Goal: Task Accomplishment & Management: Manage account settings

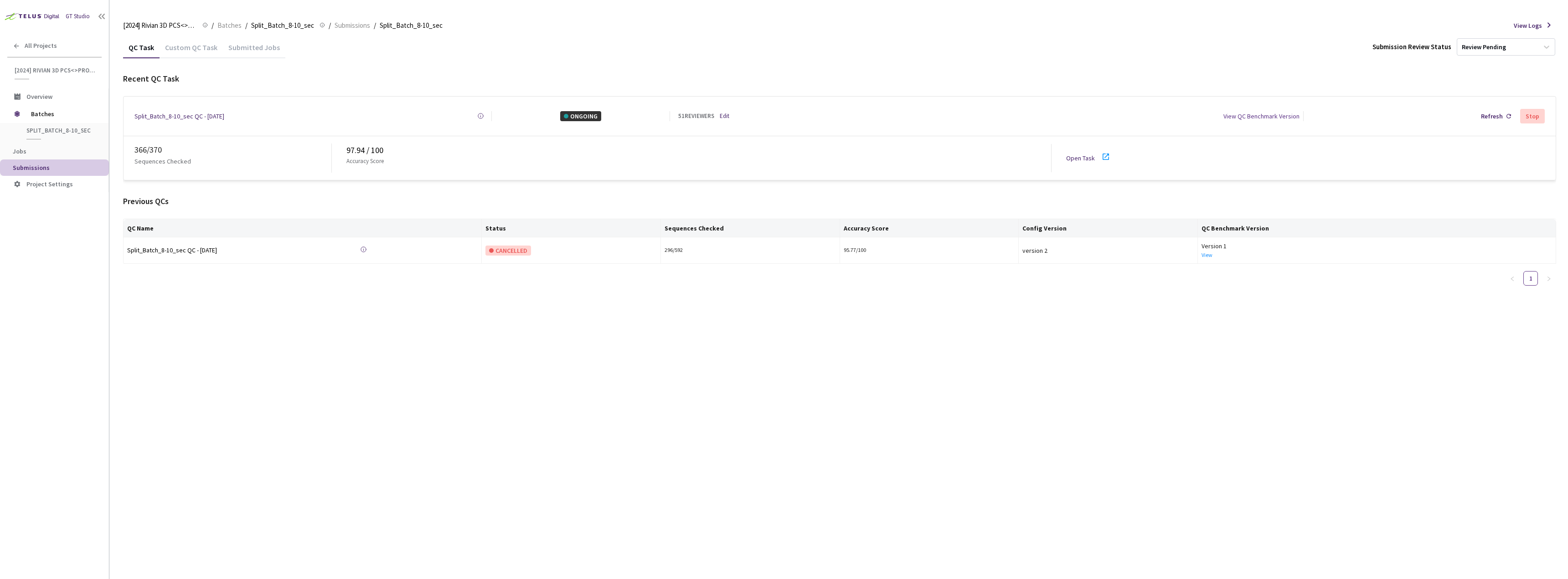
click at [721, 111] on link "Edit" at bounding box center [724, 116] width 10 height 9
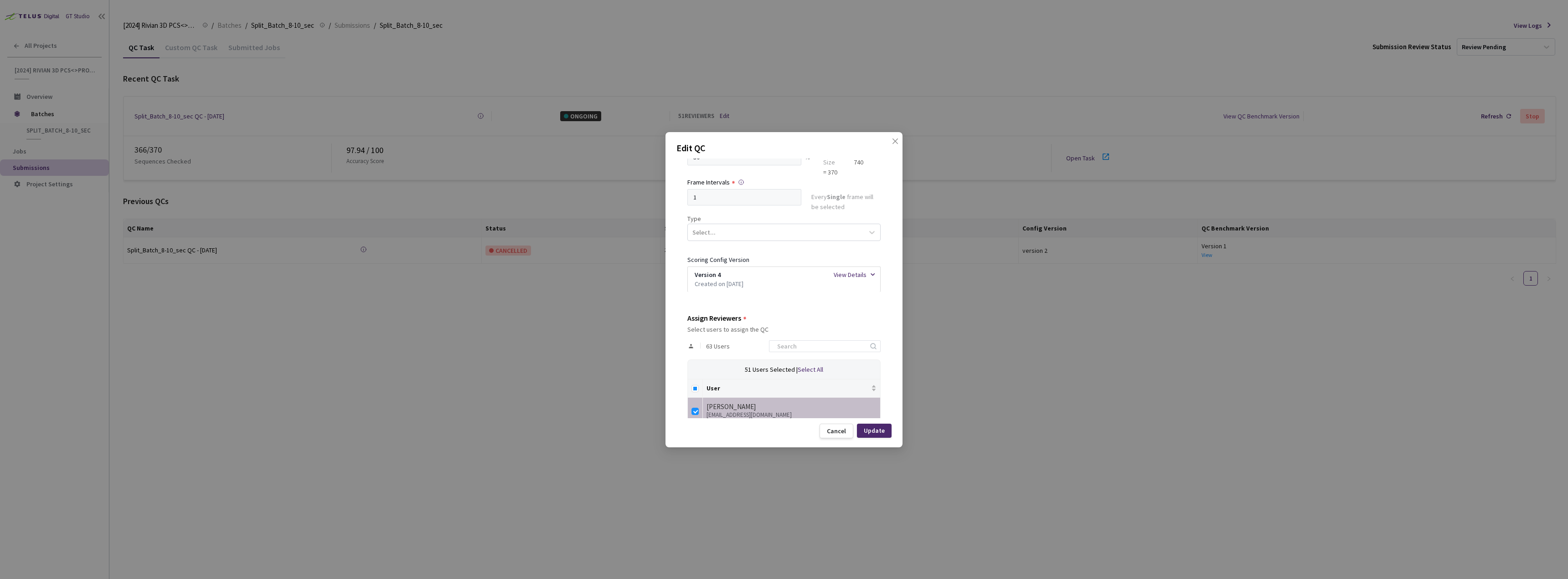
scroll to position [182, 0]
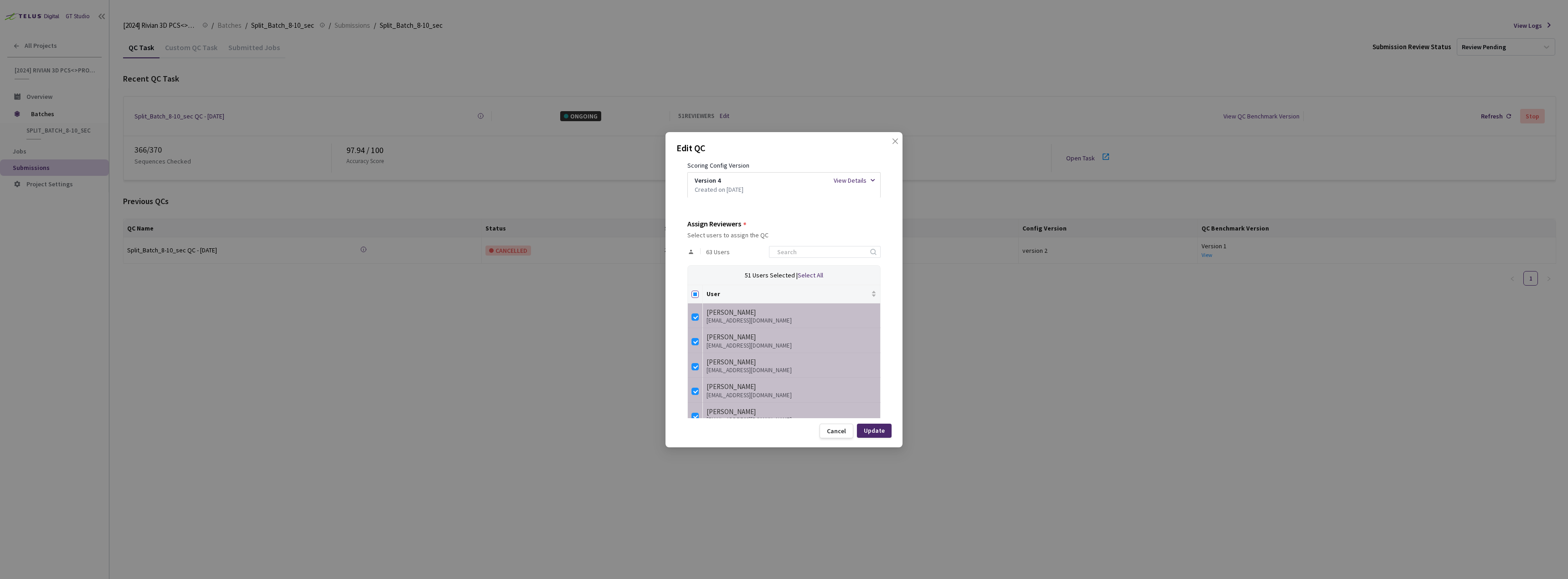
click at [692, 294] on input "Select all" at bounding box center [695, 294] width 7 height 7
checkbox input "true"
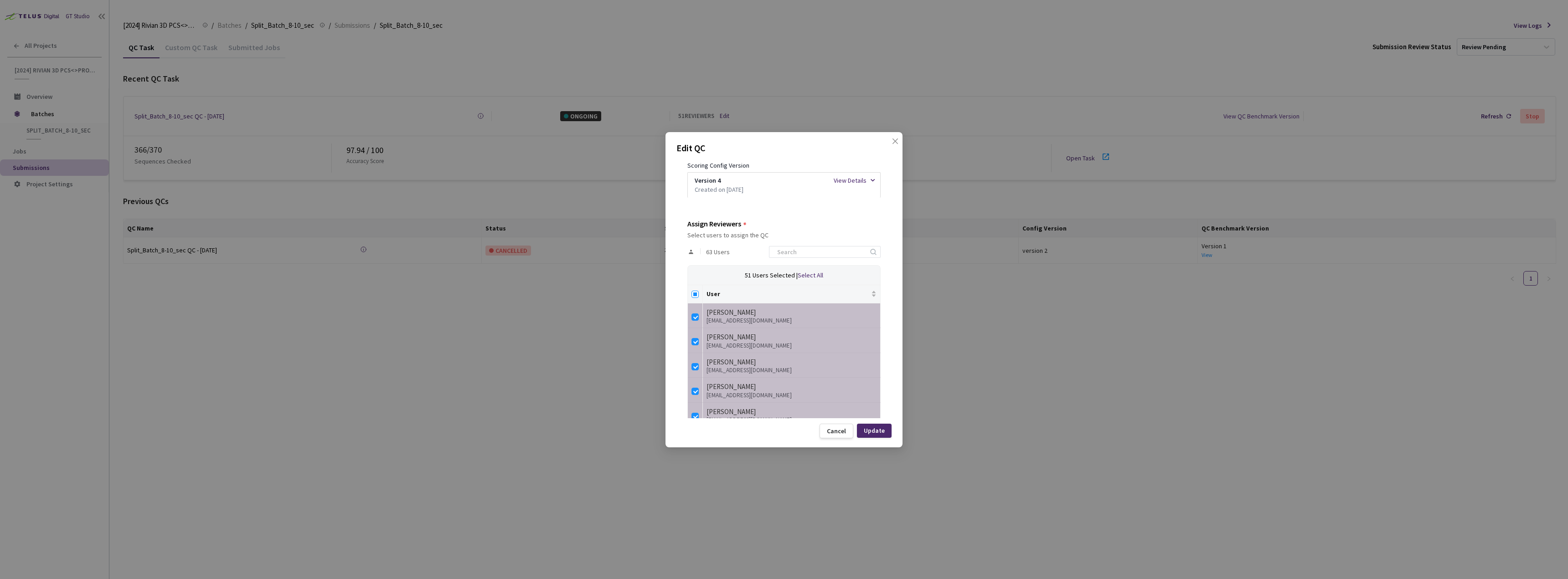
checkbox input "true"
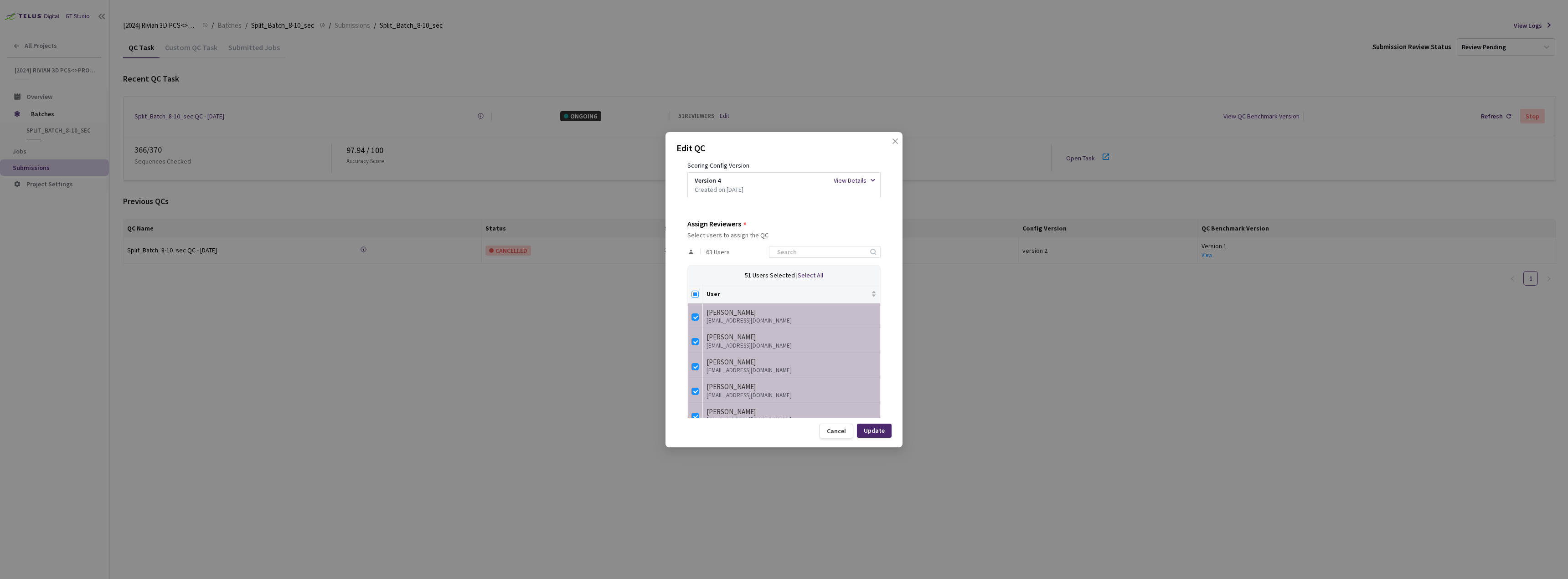
checkbox input "true"
click at [803, 252] on input at bounding box center [821, 252] width 97 height 11
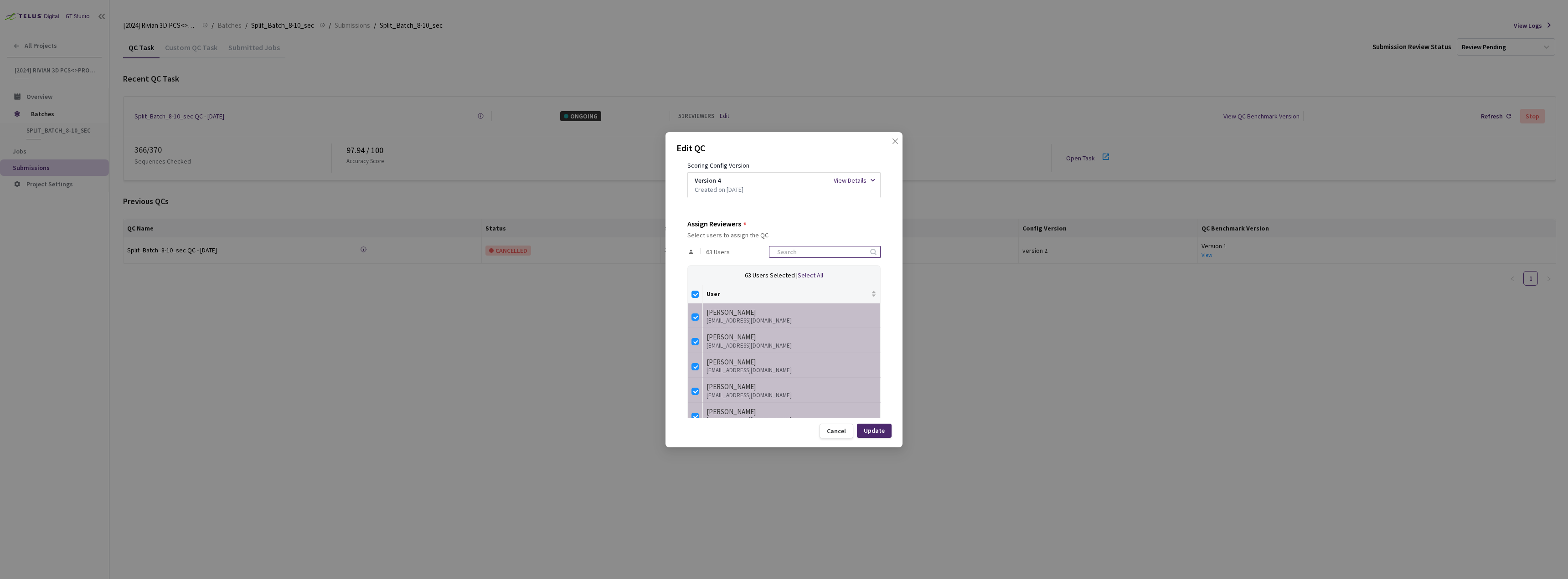
drag, startPoint x: 697, startPoint y: 294, endPoint x: 781, endPoint y: 255, distance: 92.6
click at [698, 294] on input "Select all" at bounding box center [695, 294] width 7 height 7
checkbox input "false"
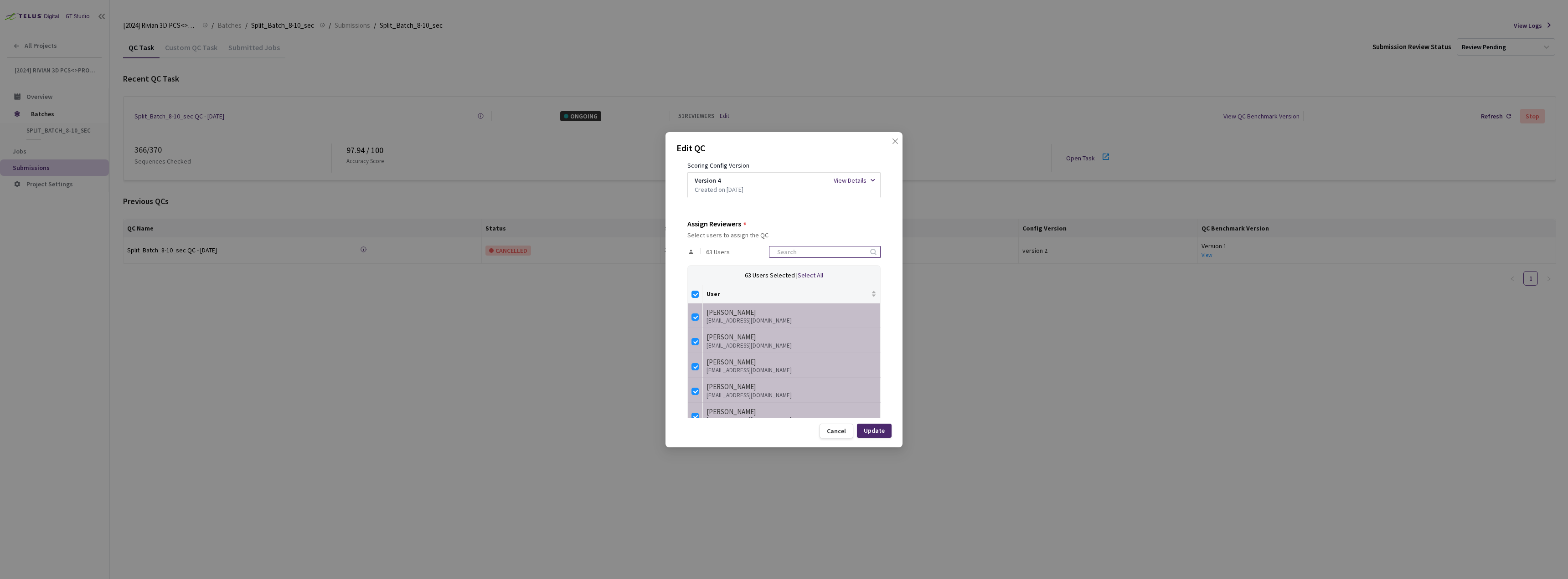
checkbox input "false"
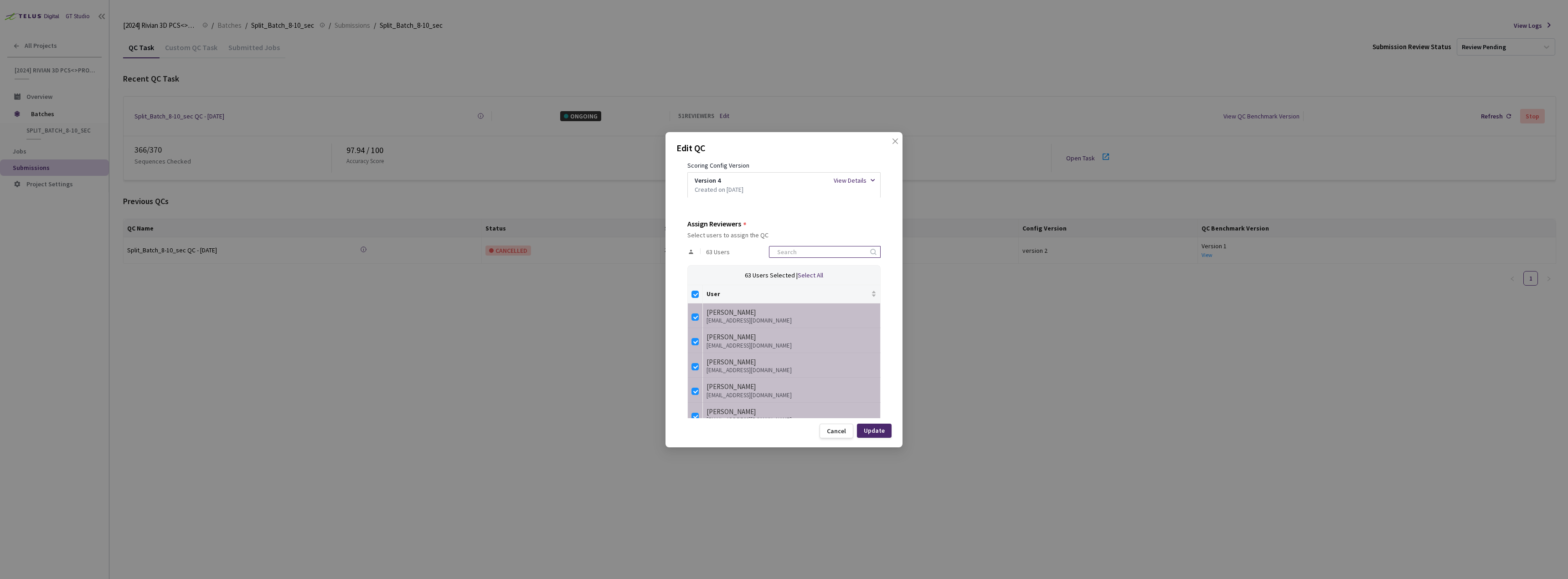
checkbox input "false"
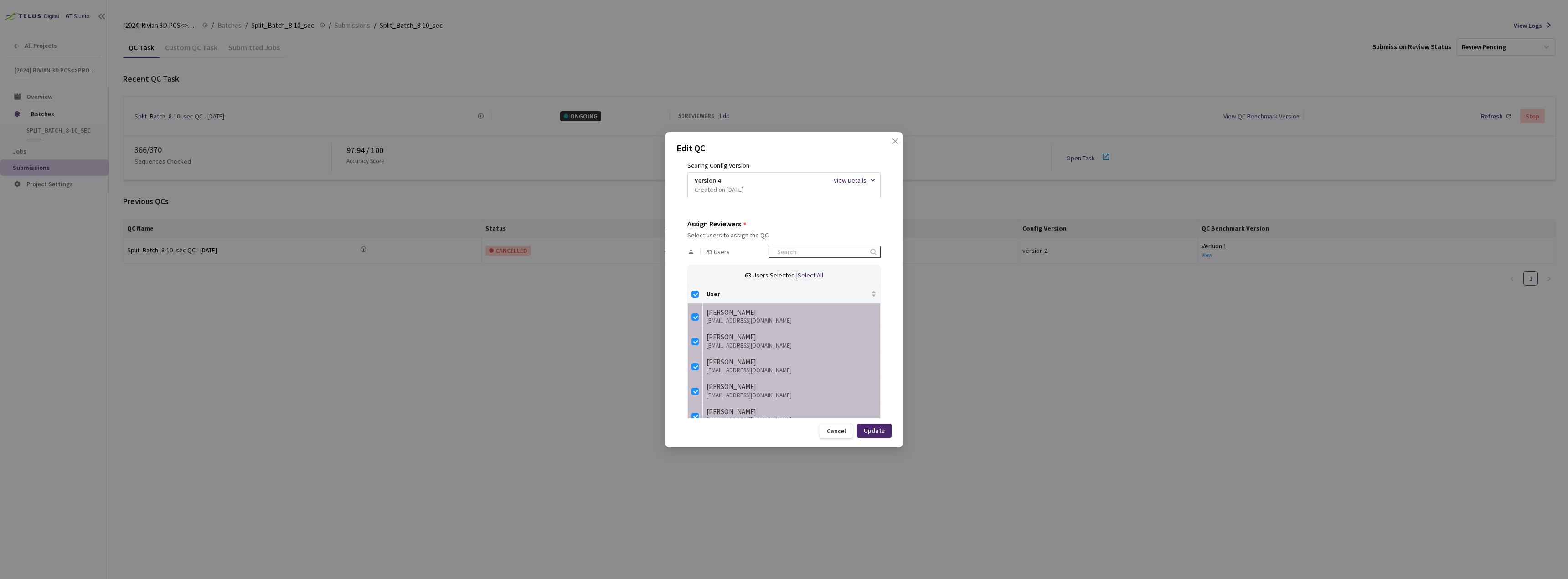
checkbox input "false"
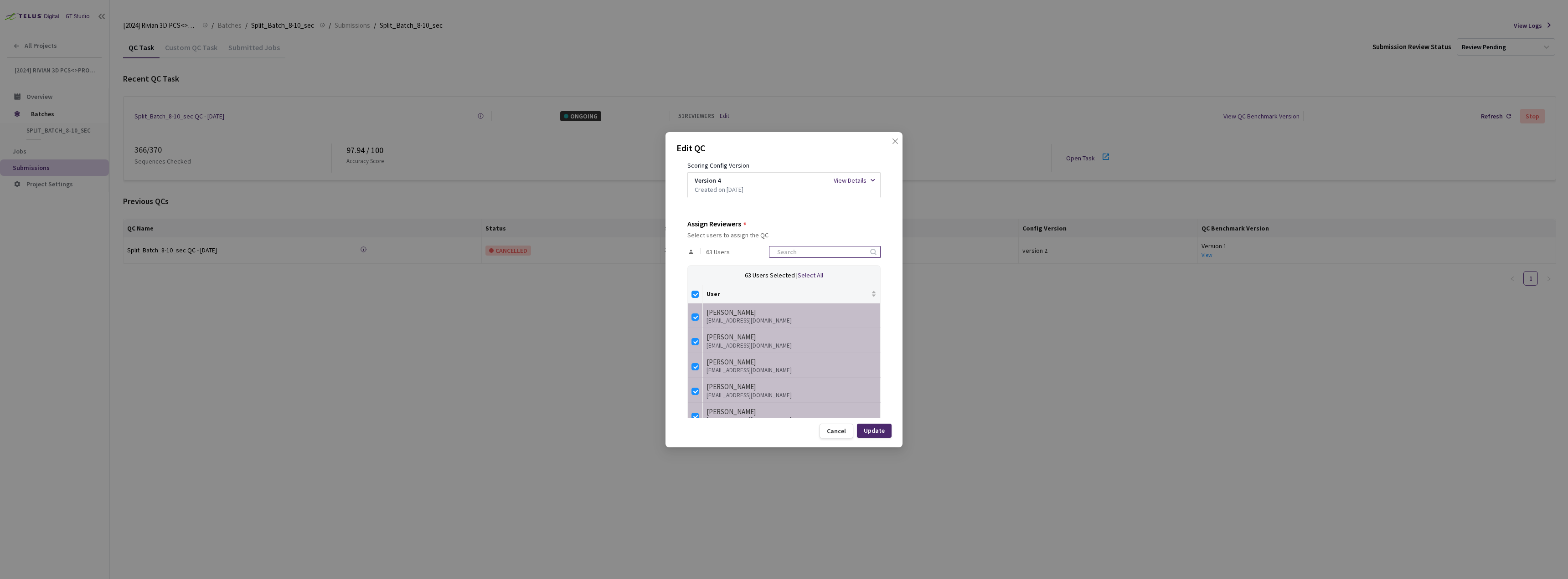
checkbox input "false"
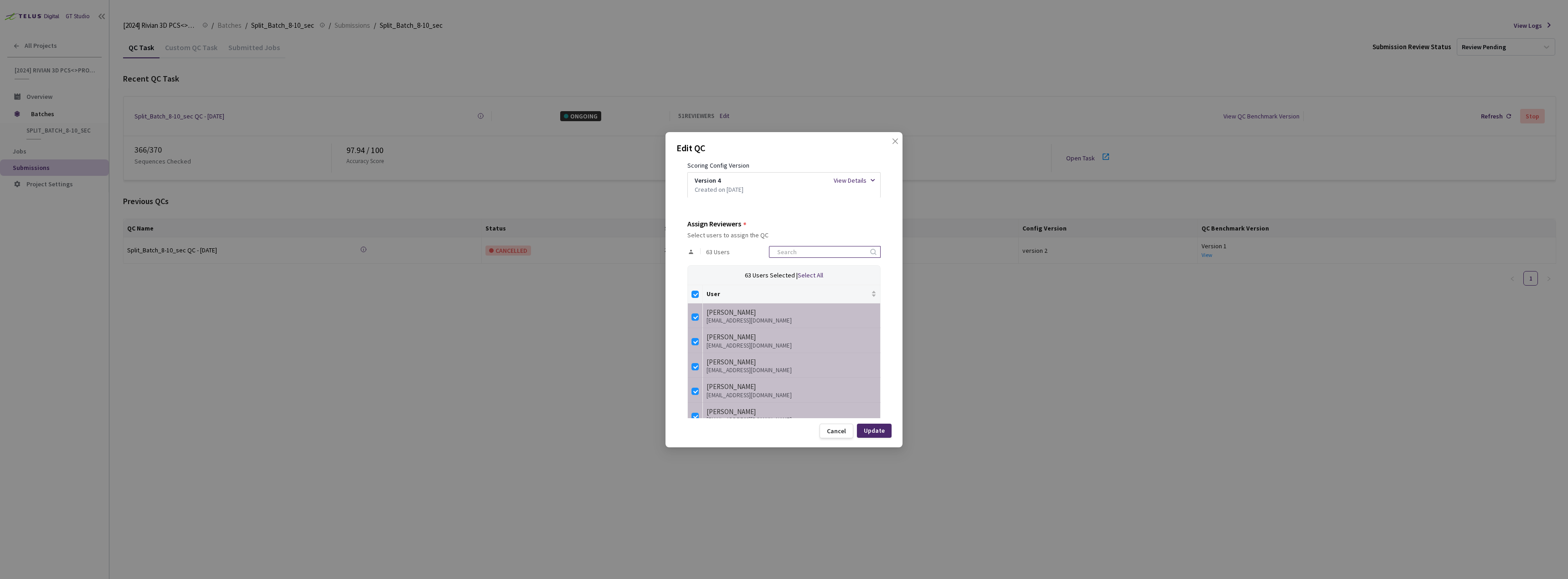
checkbox input "false"
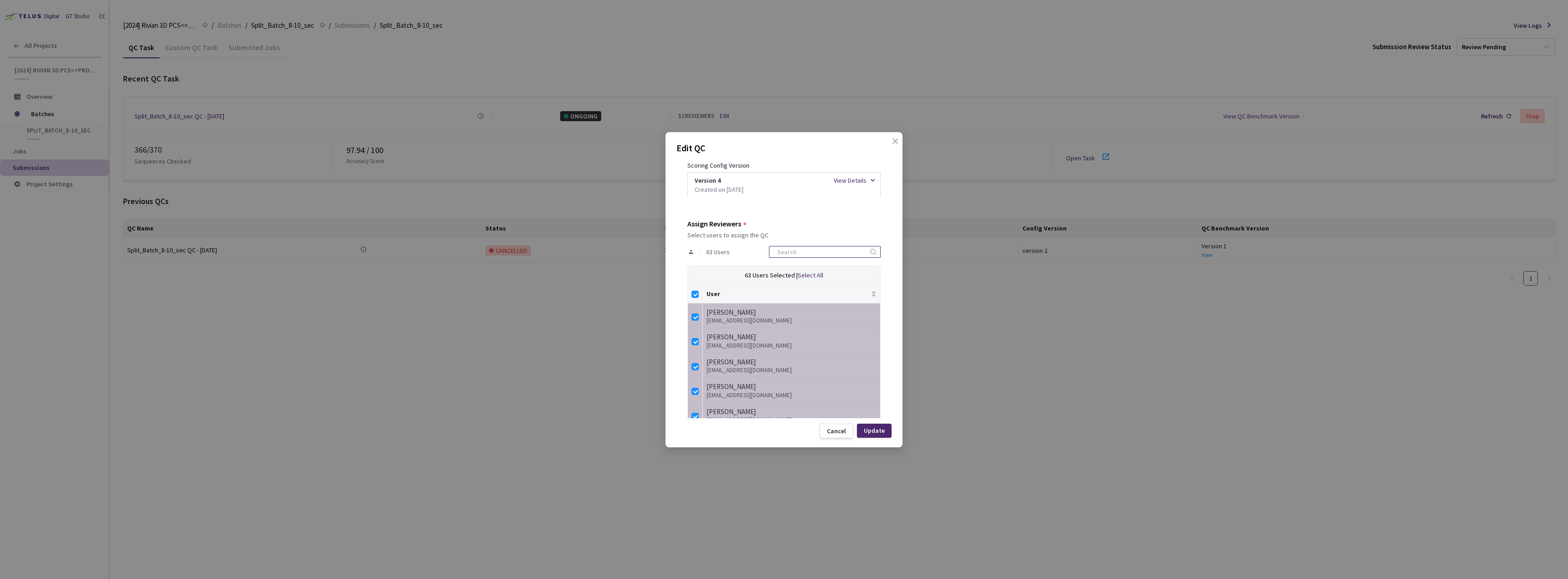
checkbox input "false"
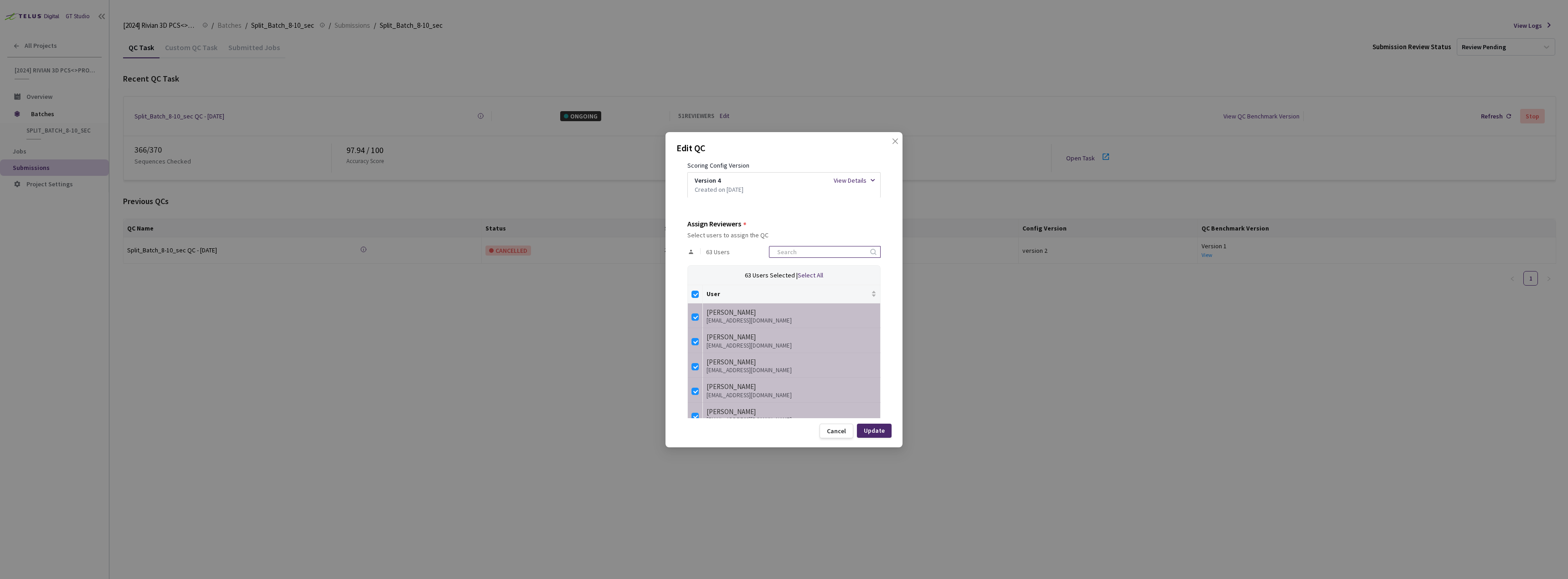
checkbox input "false"
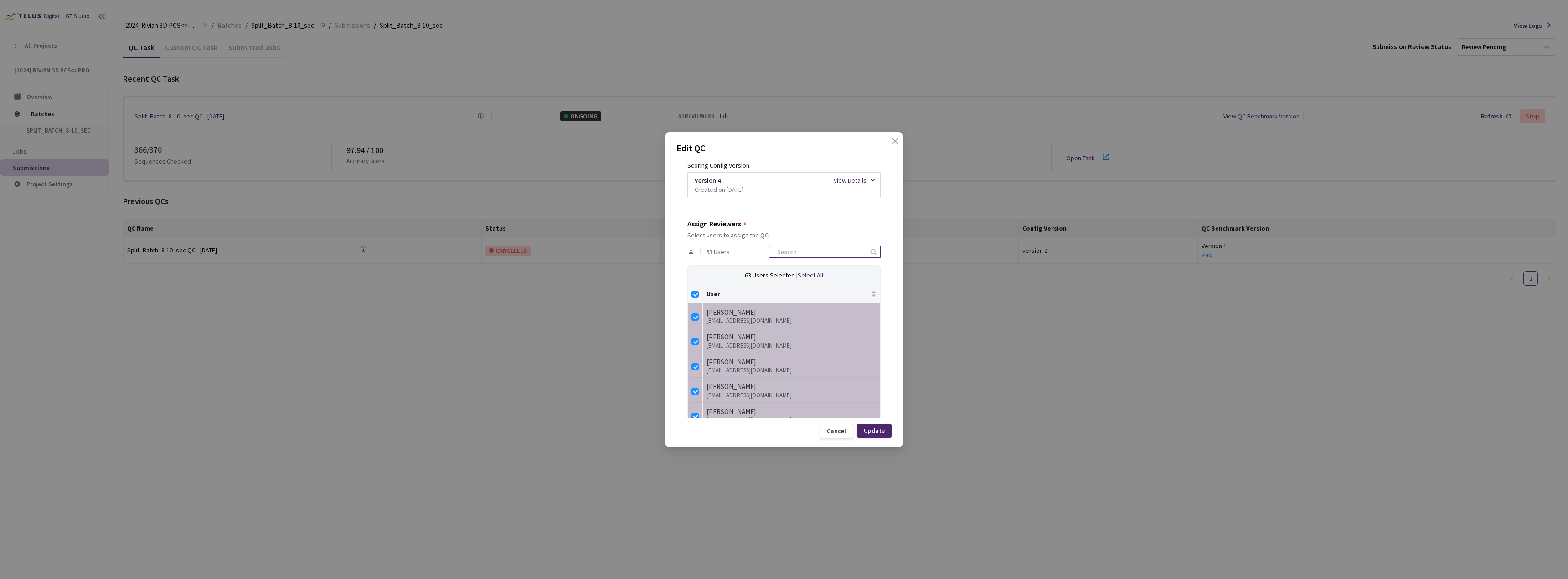
checkbox input "false"
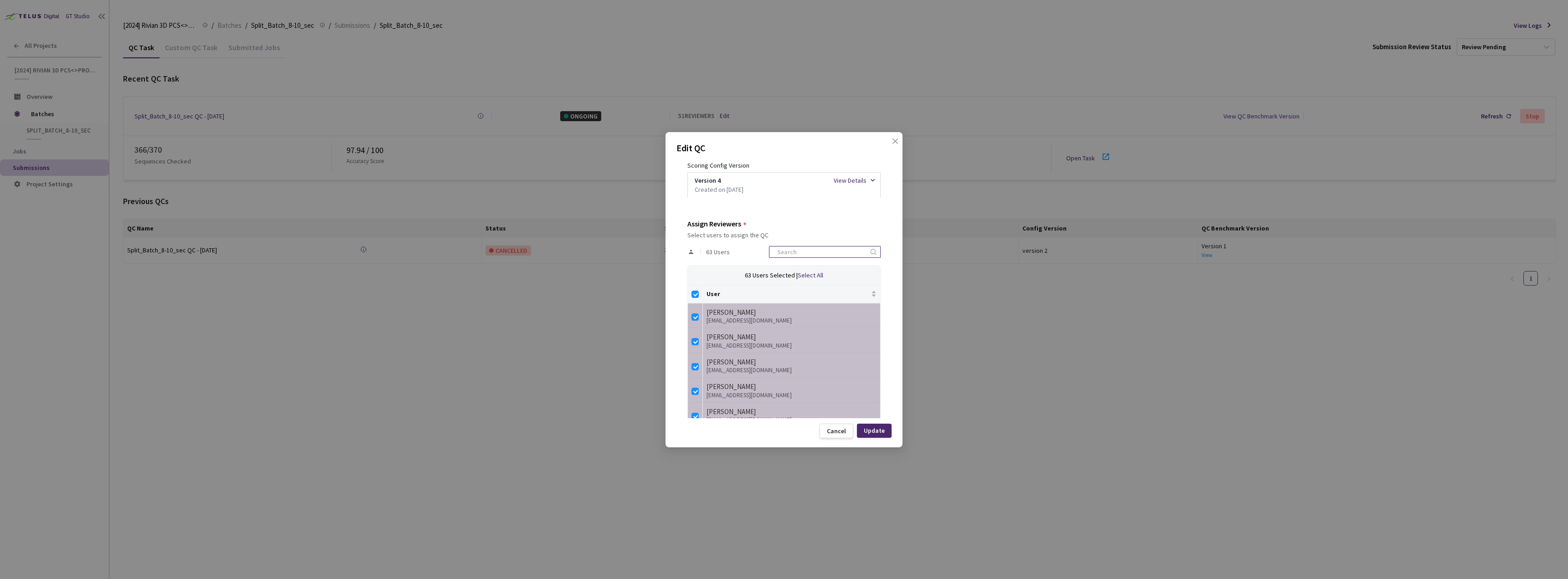
checkbox input "false"
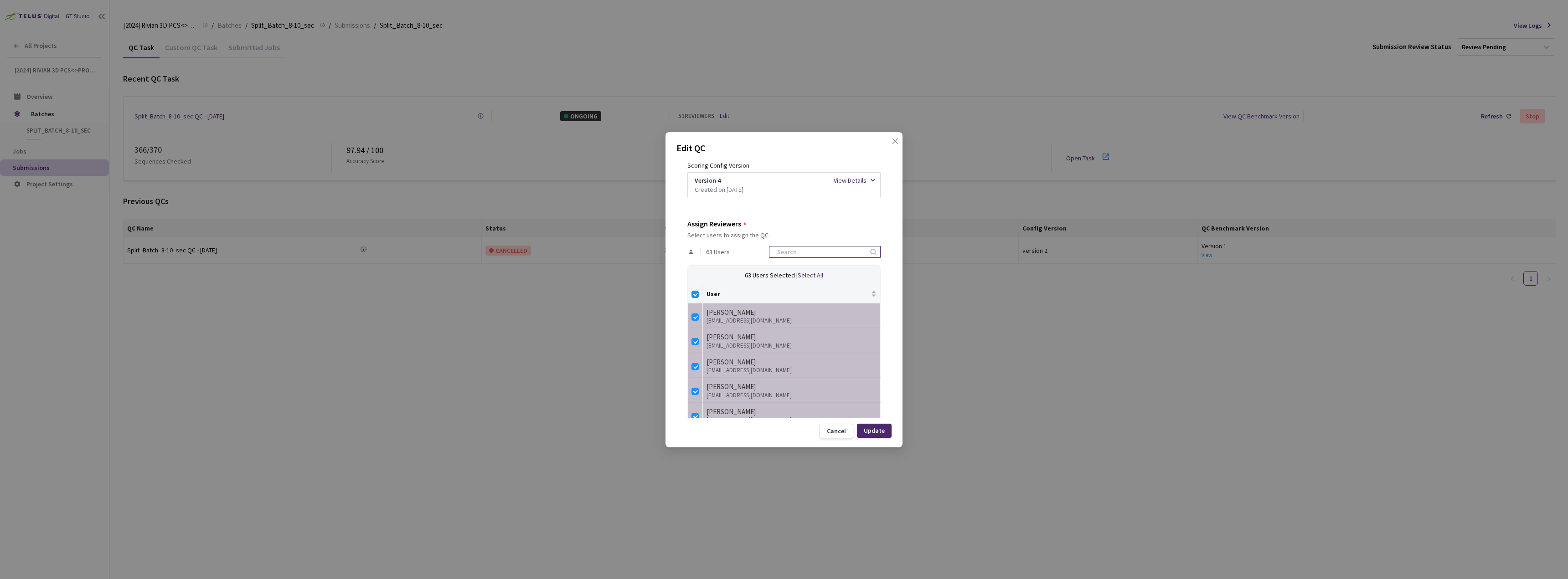
checkbox input "false"
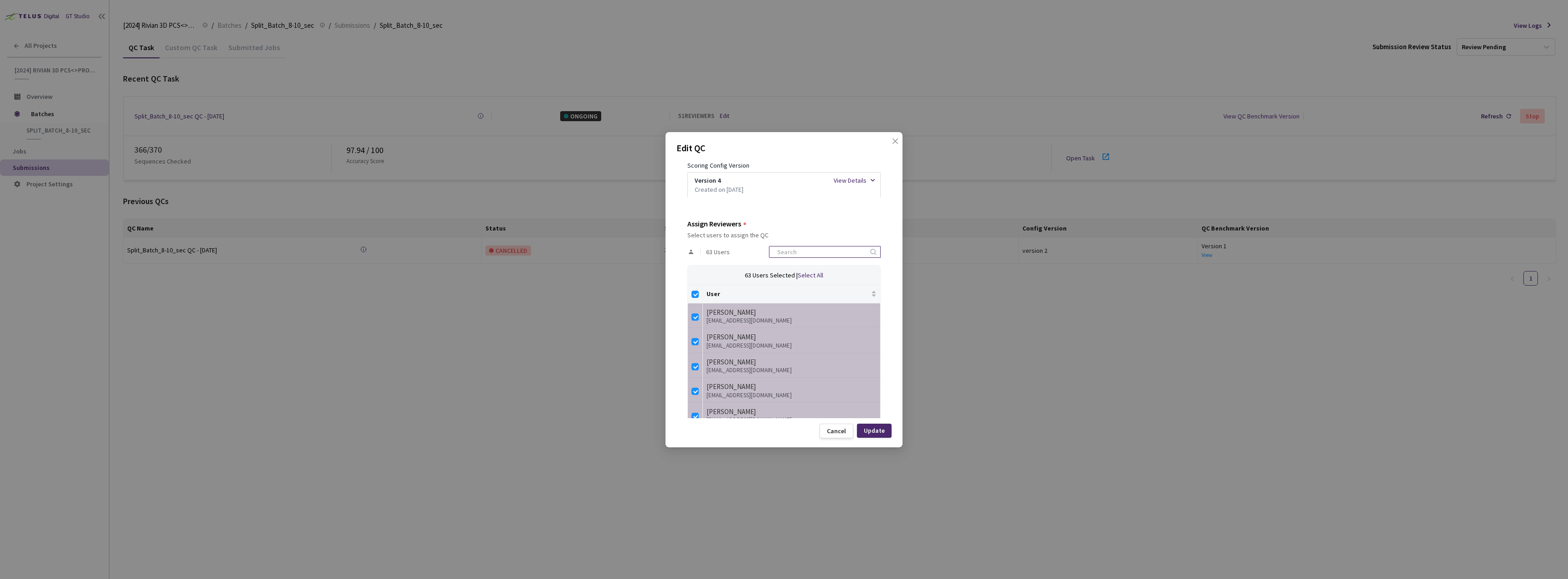
checkbox input "false"
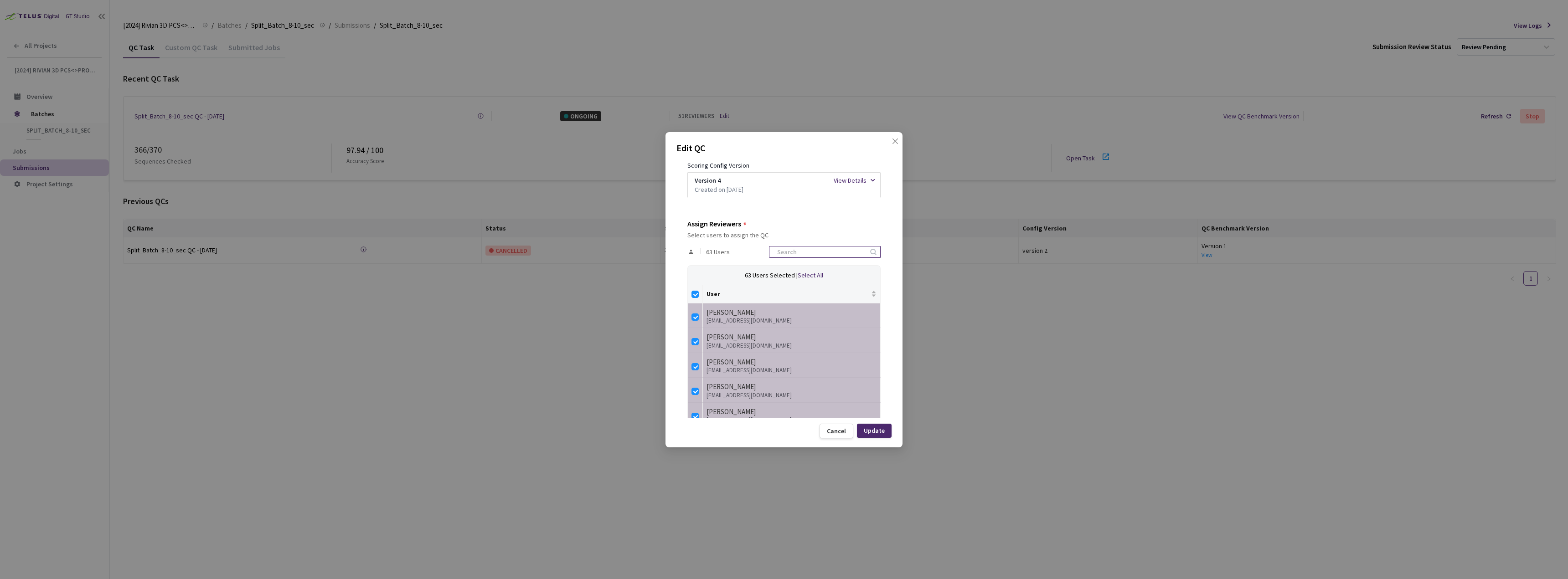
checkbox input "false"
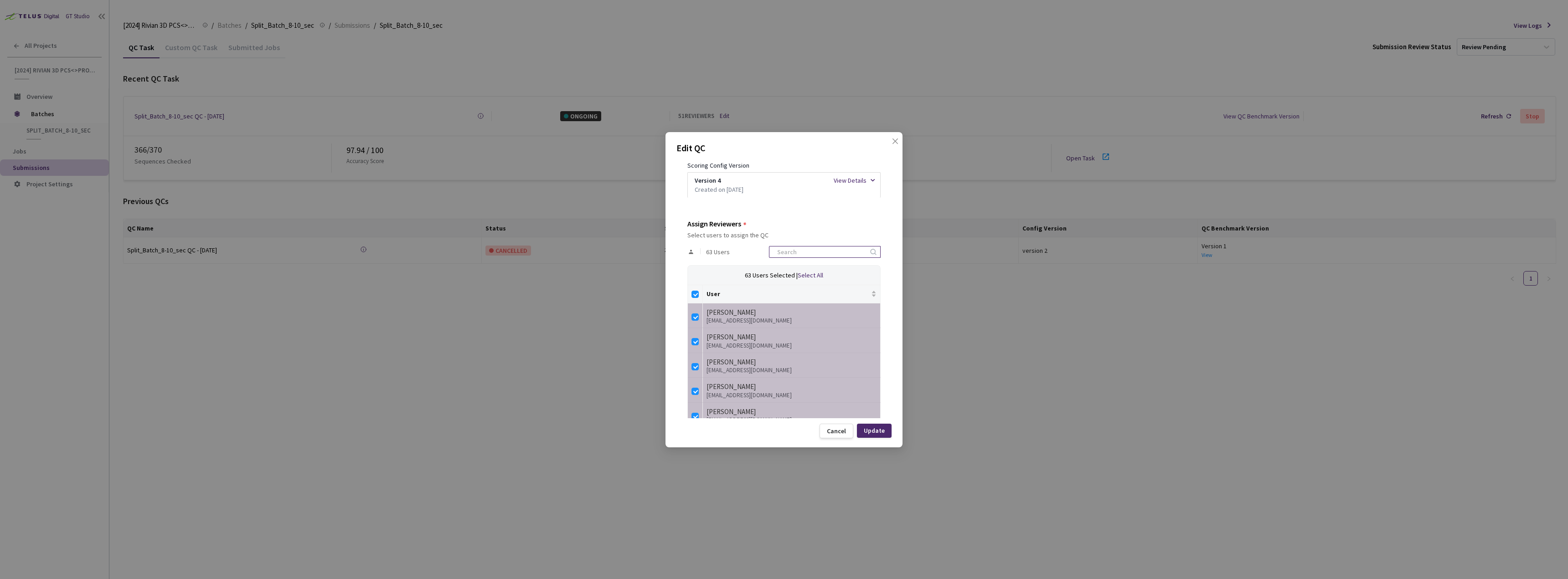
checkbox input "false"
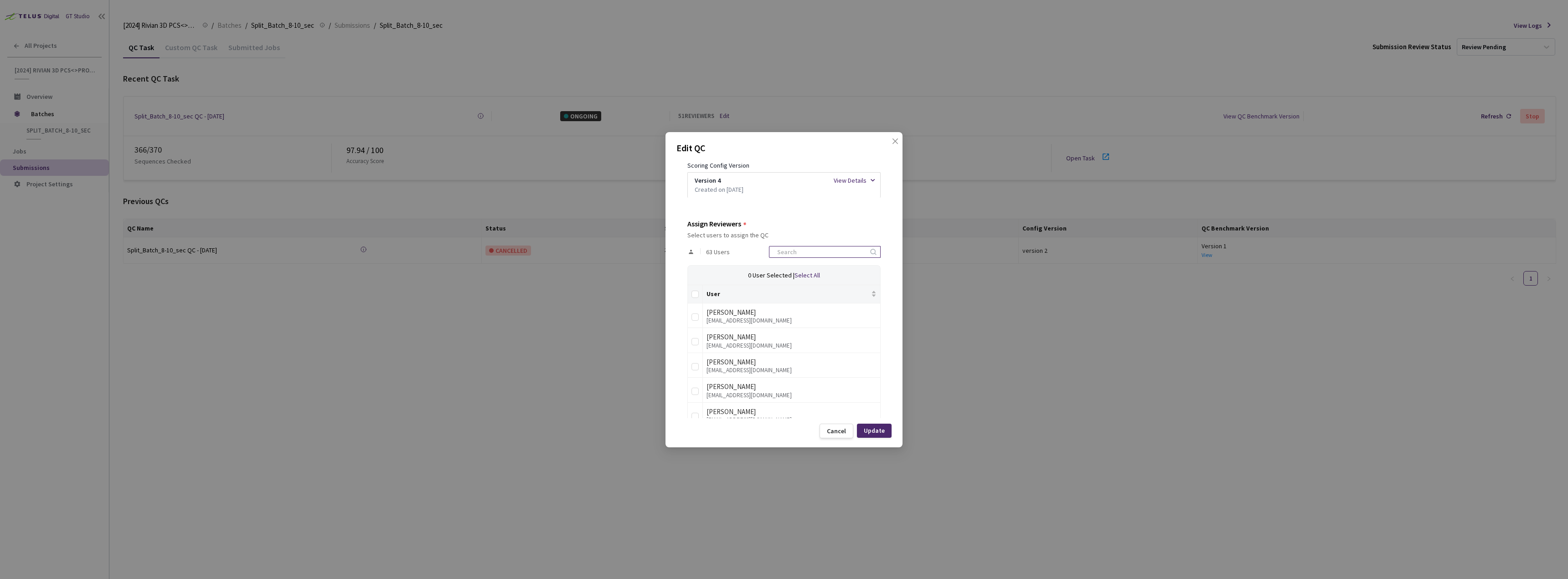
click at [789, 253] on input at bounding box center [821, 252] width 97 height 11
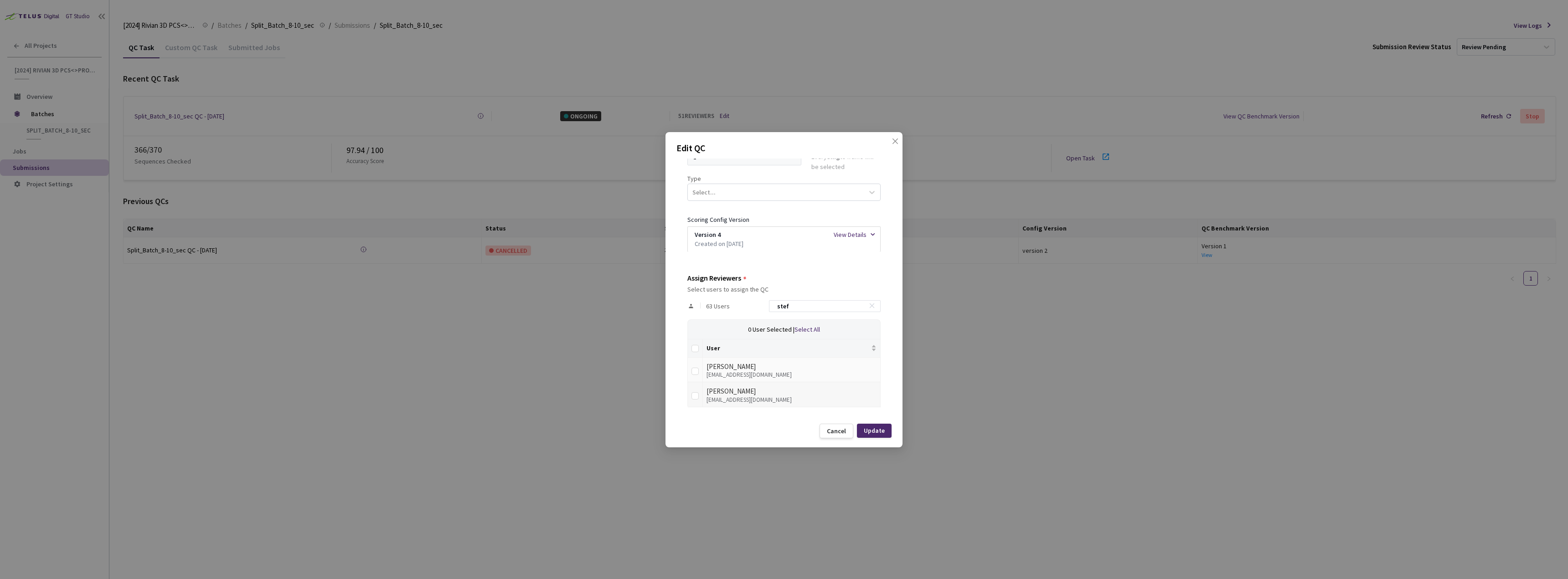
type input "stef"
click at [752, 388] on div "[PERSON_NAME]" at bounding box center [791, 391] width 170 height 11
click at [690, 401] on td at bounding box center [695, 394] width 15 height 25
click at [699, 399] on td at bounding box center [695, 394] width 15 height 25
click at [701, 398] on td at bounding box center [695, 394] width 15 height 25
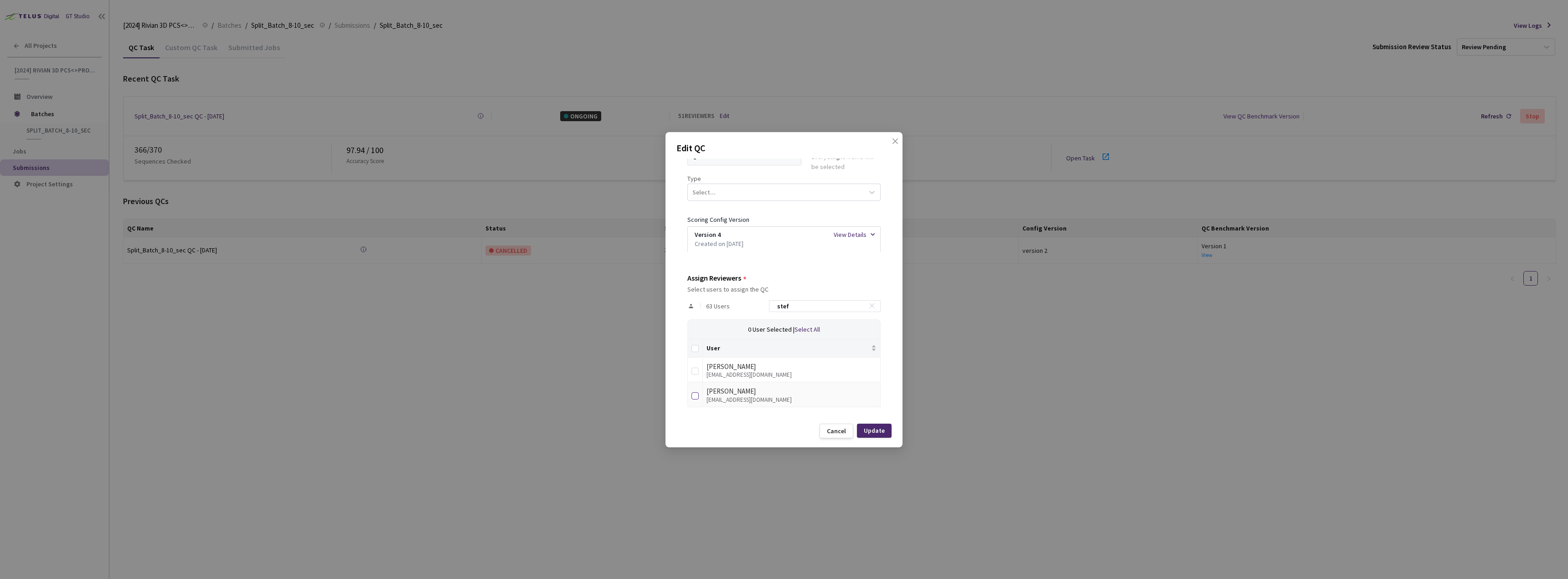
click at [698, 398] on input "checkbox" at bounding box center [695, 396] width 7 height 7
checkbox input "true"
click at [865, 429] on div "Update" at bounding box center [874, 431] width 21 height 7
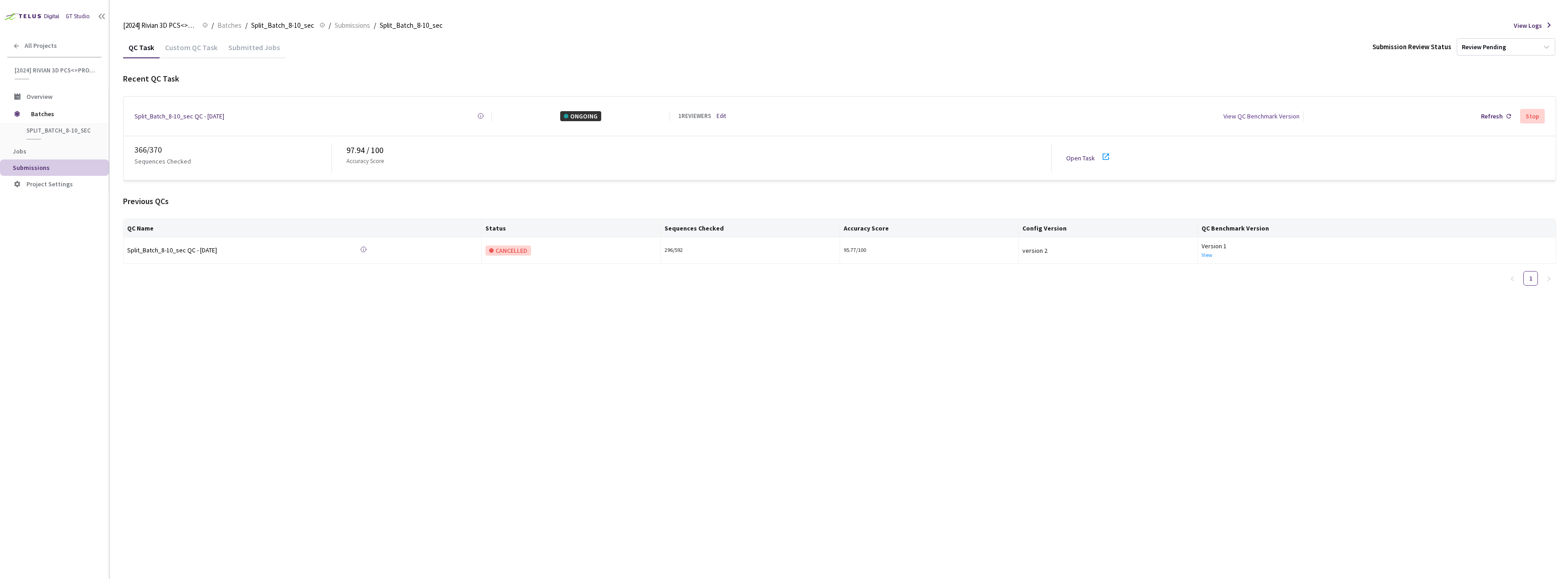
click at [1087, 154] on link "Open Task" at bounding box center [1080, 158] width 29 height 8
click at [725, 119] on div "Split_Batch_8-10_sec QC - [DATE] Created at [DATE] 10:11 AM GMT+2 Created by [P…" at bounding box center [839, 116] width 1432 height 39
click at [722, 116] on link "Edit" at bounding box center [721, 116] width 10 height 9
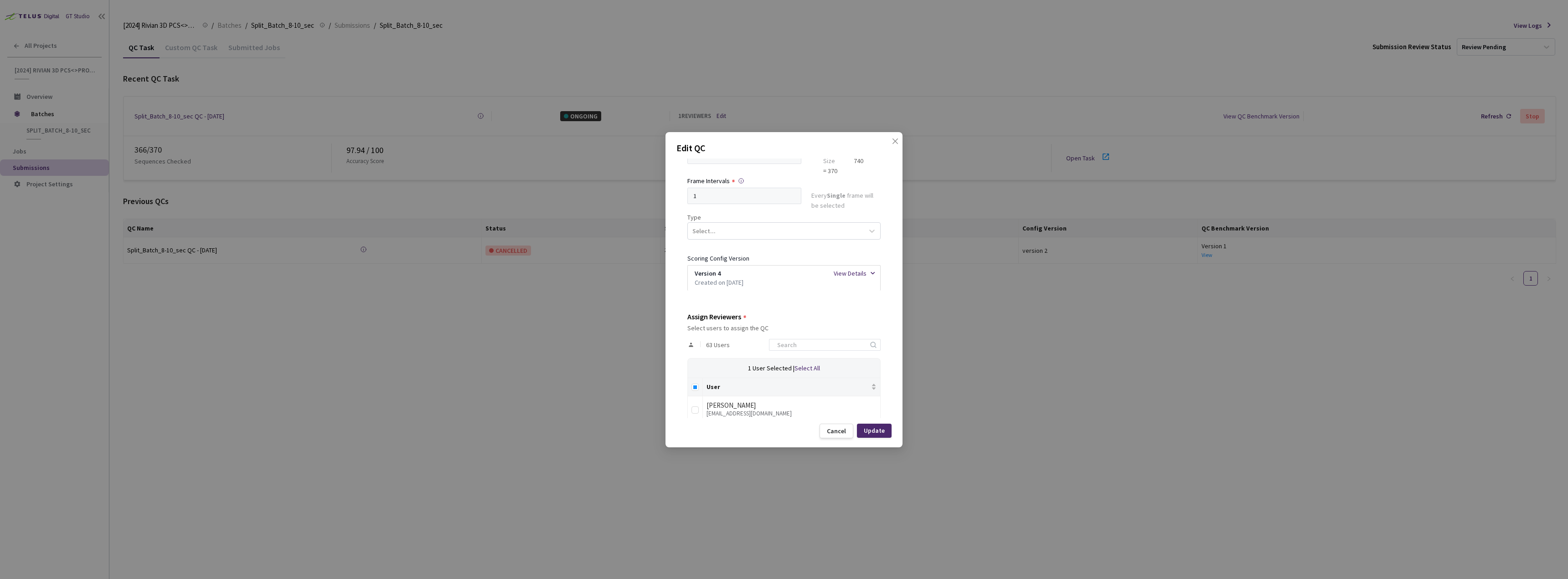
scroll to position [91, 0]
click at [799, 349] on div "63 Users" at bounding box center [784, 342] width 194 height 26
click at [796, 342] on input at bounding box center [821, 343] width 97 height 11
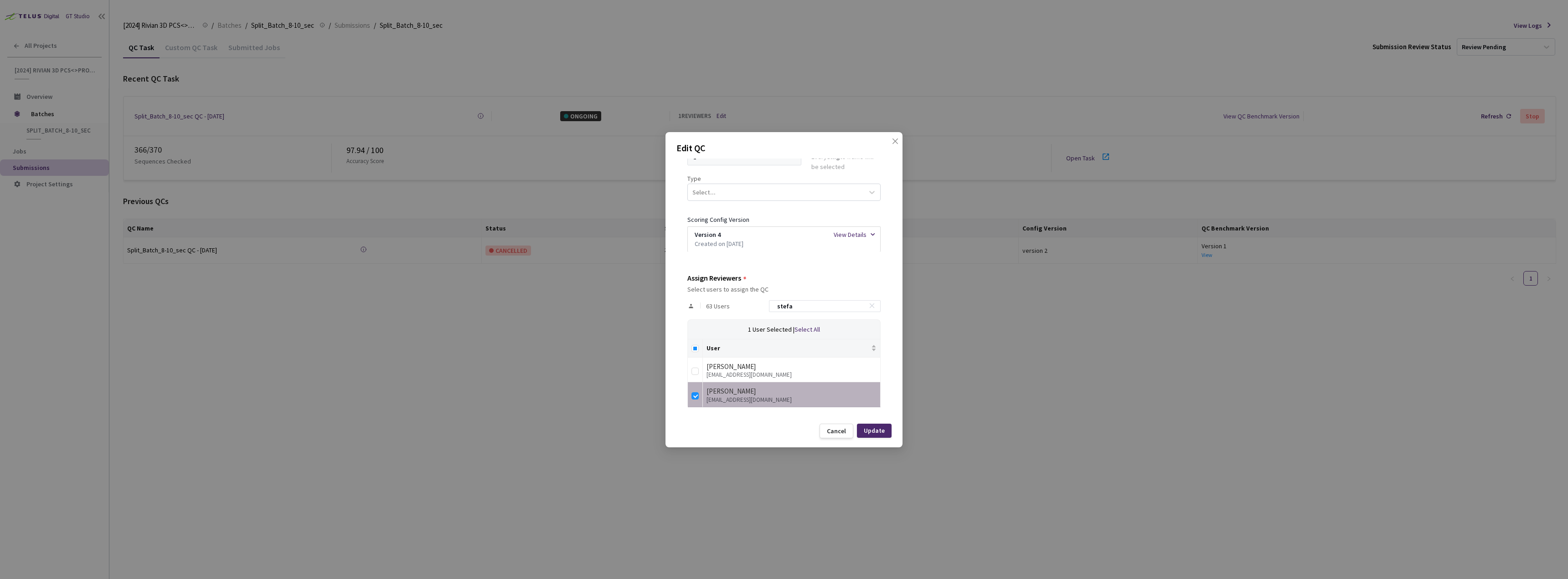
type input "stefa"
click at [687, 373] on div "User [PERSON_NAME] [EMAIL_ADDRESS][DOMAIN_NAME] [PERSON_NAME] [EMAIL_ADDRESS][D…" at bounding box center [784, 373] width 194 height 68
click at [696, 373] on input "checkbox" at bounding box center [695, 371] width 7 height 7
checkbox input "true"
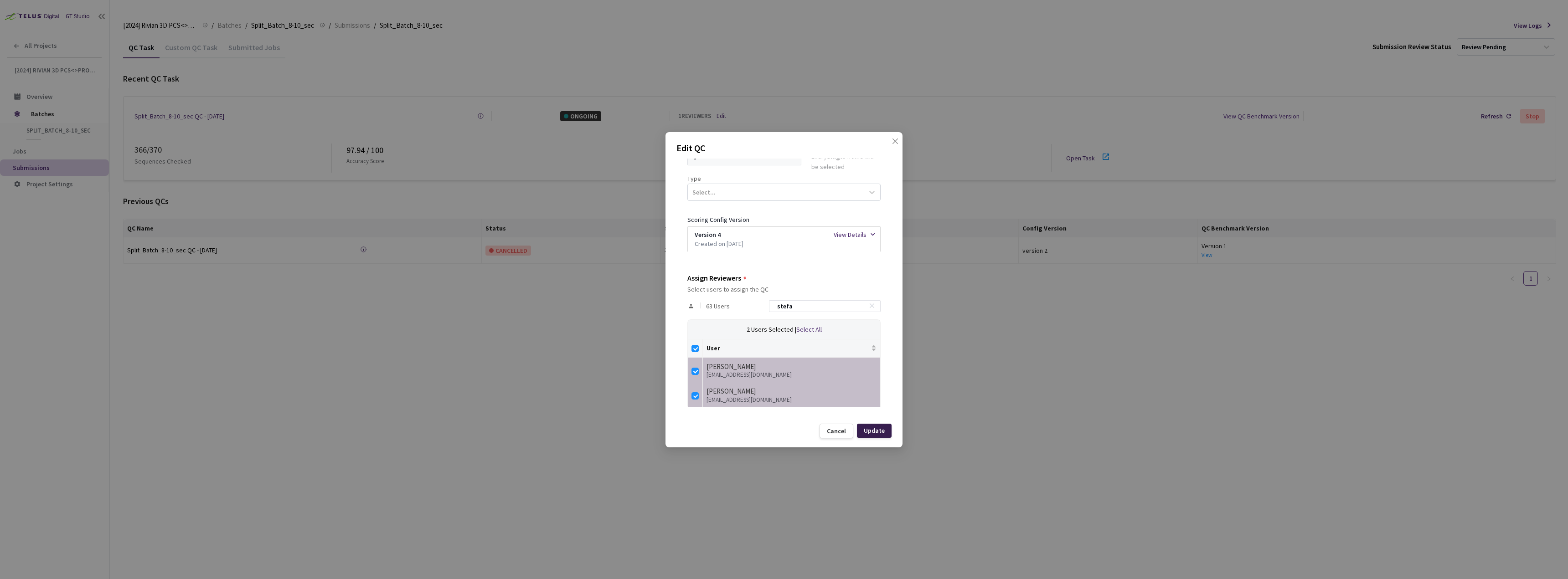
click at [873, 428] on div "Update" at bounding box center [874, 431] width 21 height 7
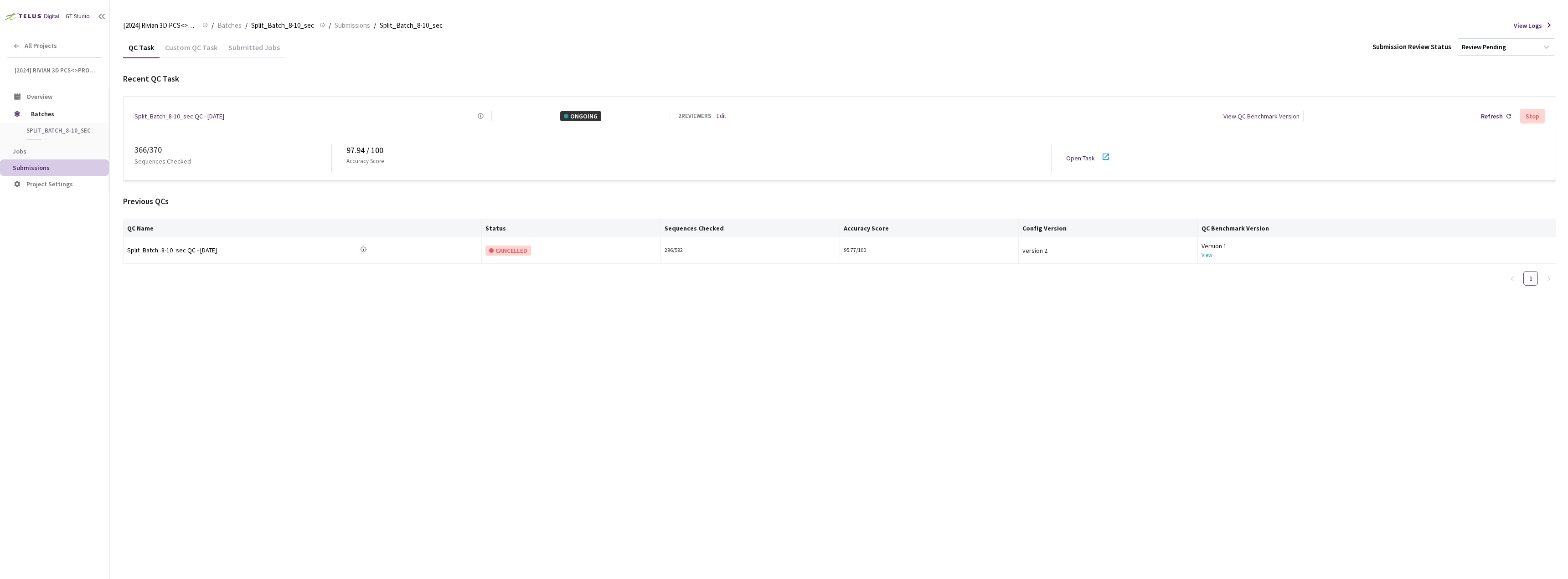
click at [732, 111] on div "2 REVIEWERS Edit" at bounding box center [743, 116] width 130 height 9
click at [718, 116] on link "Edit" at bounding box center [721, 116] width 10 height 9
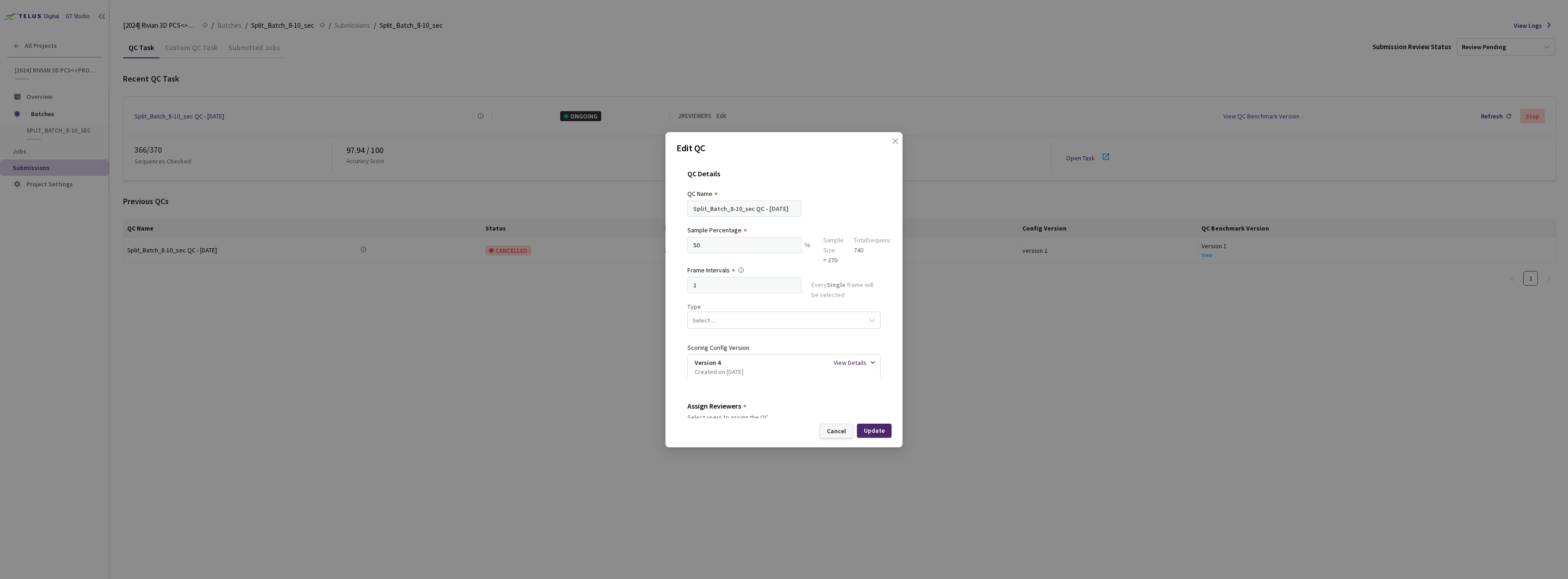
click at [836, 429] on div "Cancel" at bounding box center [836, 431] width 19 height 7
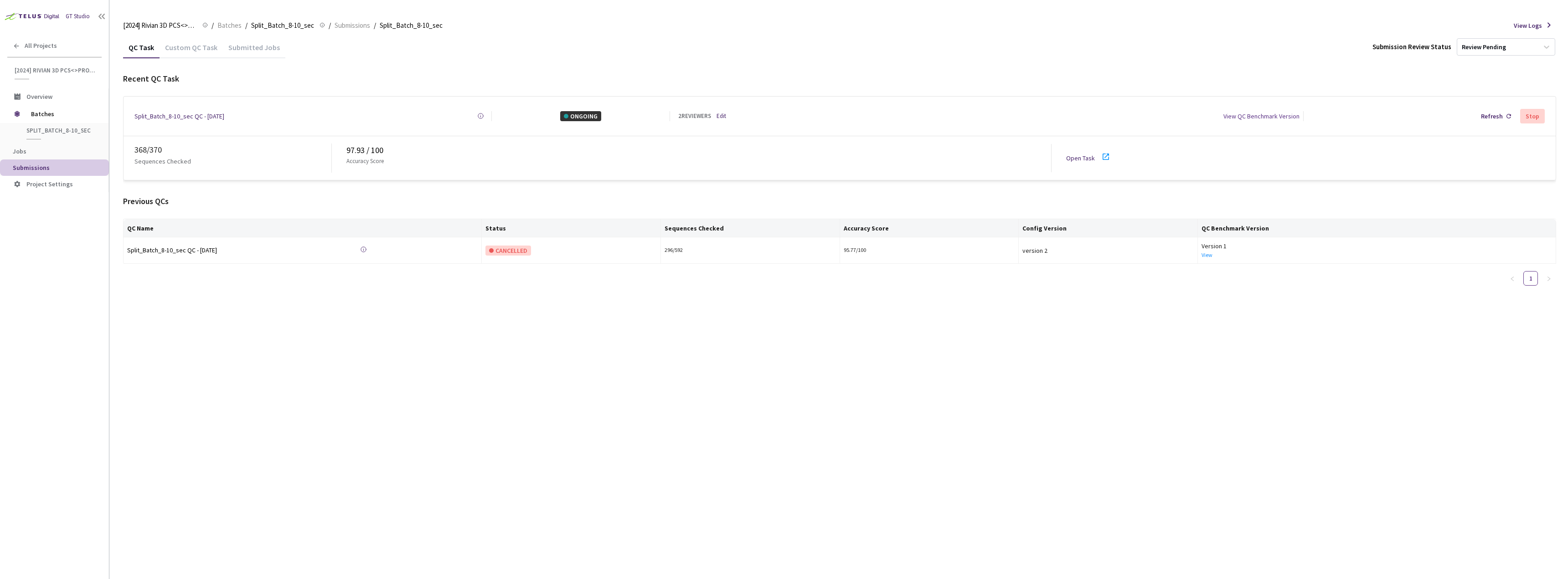
click at [726, 115] on link "Edit" at bounding box center [721, 116] width 10 height 9
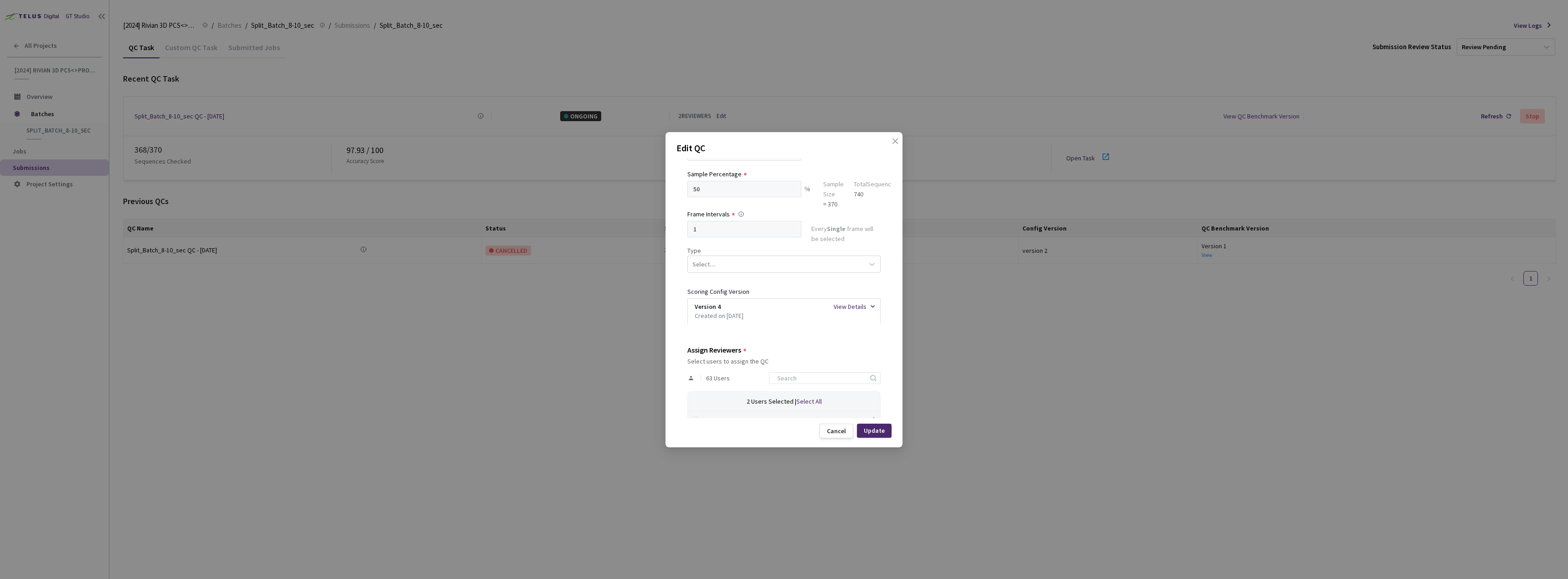
scroll to position [182, 0]
click at [793, 259] on div "63 Users" at bounding box center [784, 251] width 194 height 26
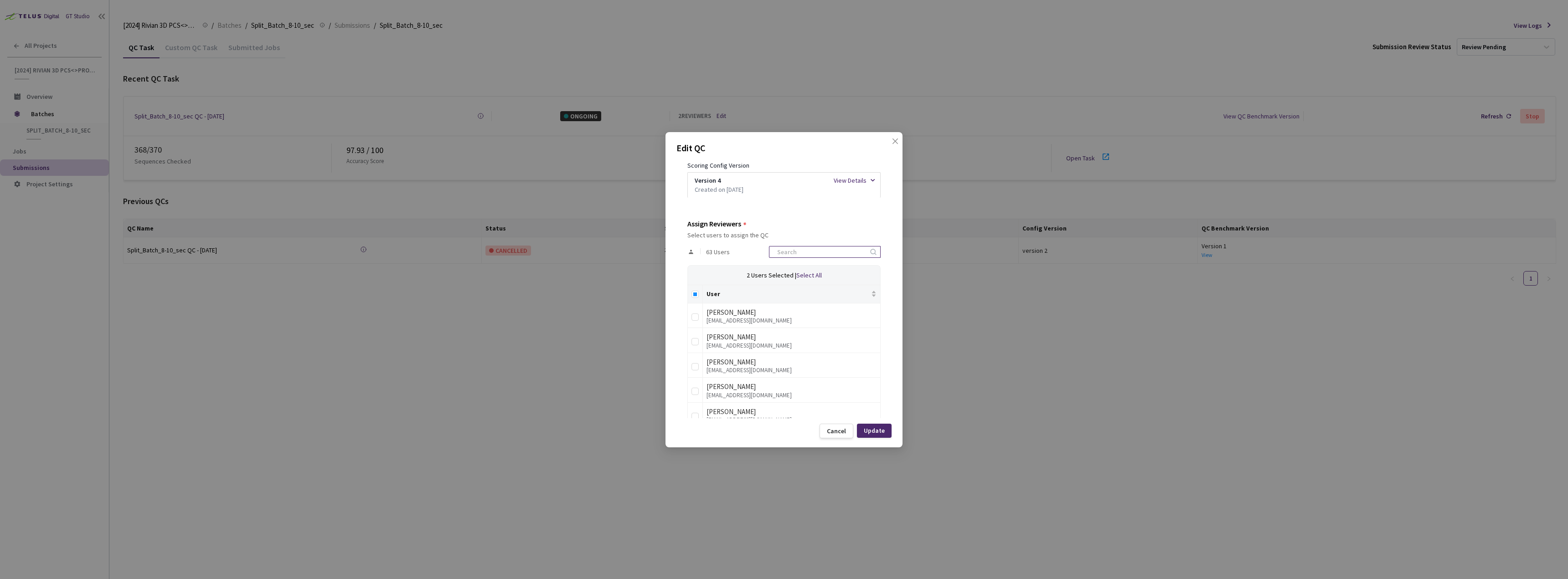
click at [793, 254] on input at bounding box center [821, 252] width 97 height 11
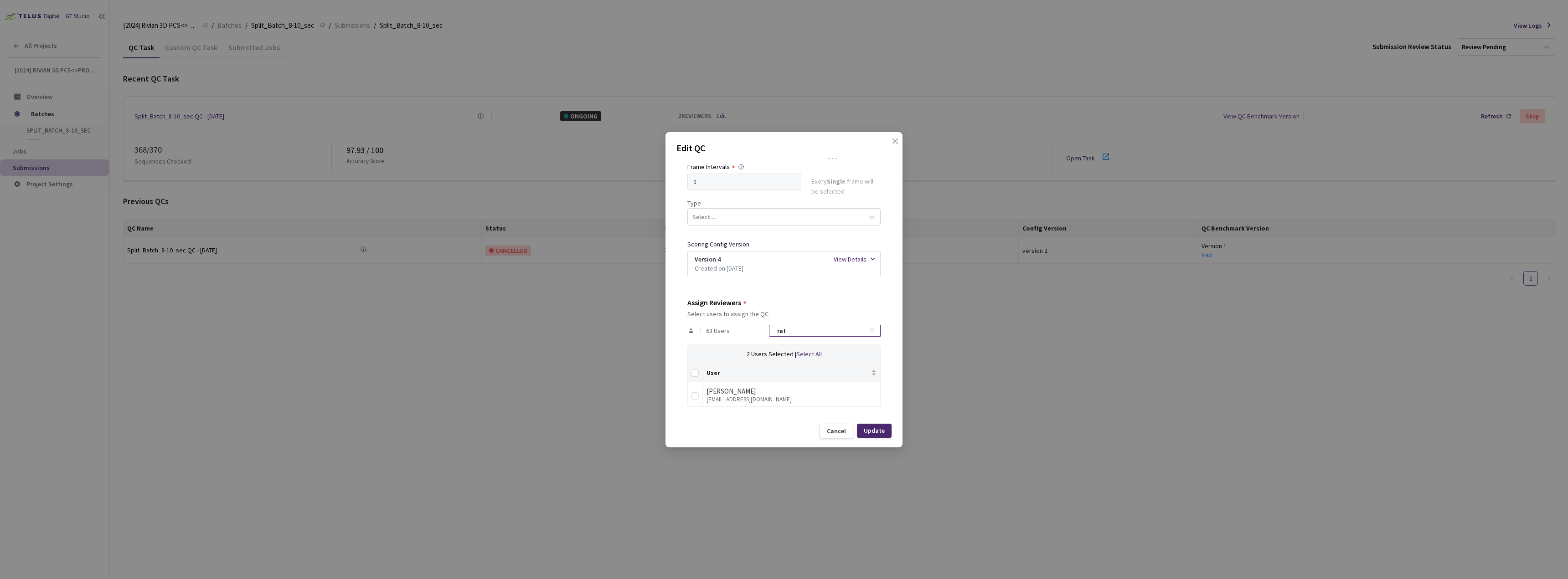
scroll to position [103, 0]
type input "ratko"
click at [741, 386] on div "[PERSON_NAME]" at bounding box center [791, 391] width 170 height 11
drag, startPoint x: 704, startPoint y: 397, endPoint x: 699, endPoint y: 397, distance: 5.0
click at [699, 397] on tr "Ratko Lazarevic ratkolazarevic@rivian.com" at bounding box center [784, 394] width 193 height 25
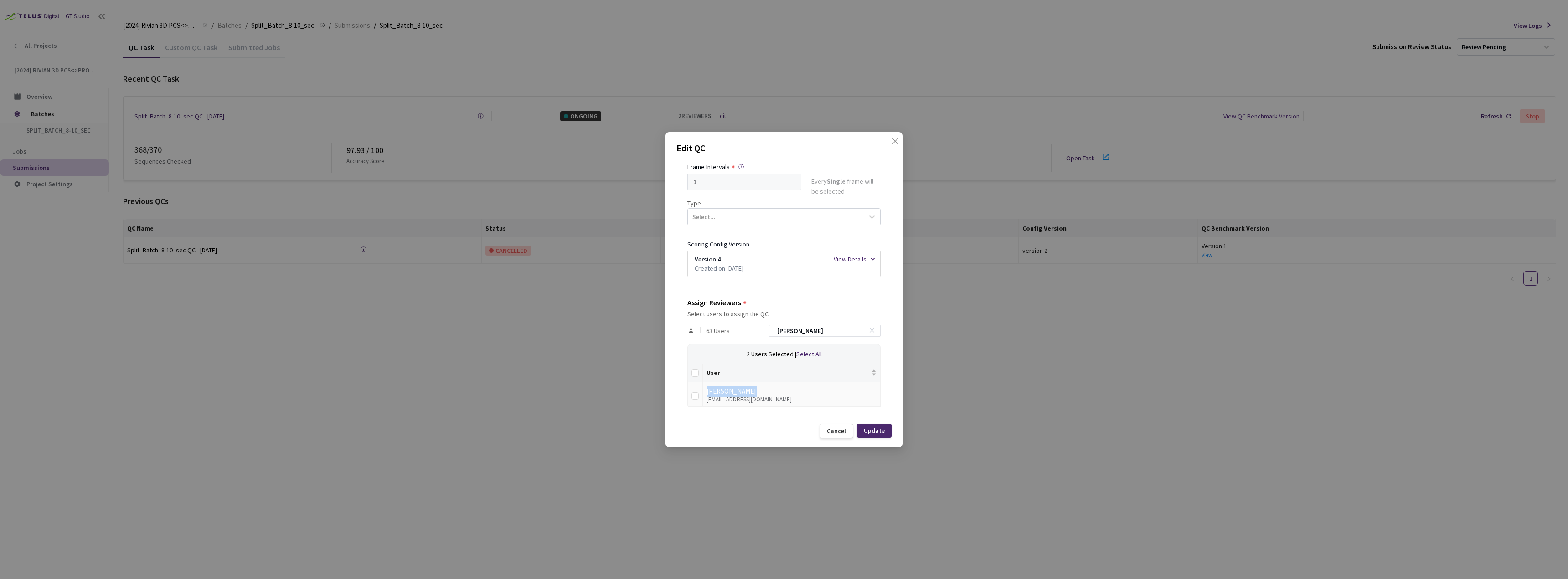
click at [699, 397] on td at bounding box center [695, 394] width 15 height 25
click at [700, 397] on td at bounding box center [695, 394] width 15 height 25
click at [693, 397] on input "checkbox" at bounding box center [695, 396] width 7 height 7
checkbox input "true"
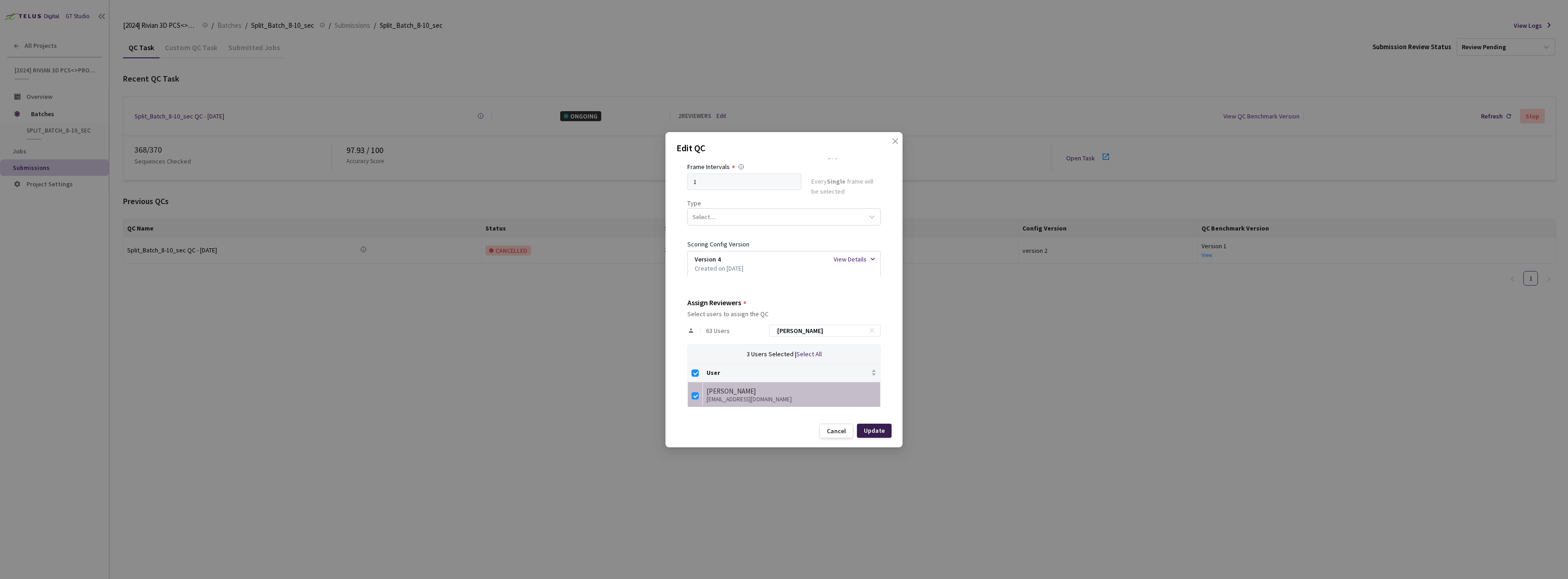
click at [866, 427] on div "Update" at bounding box center [874, 431] width 21 height 7
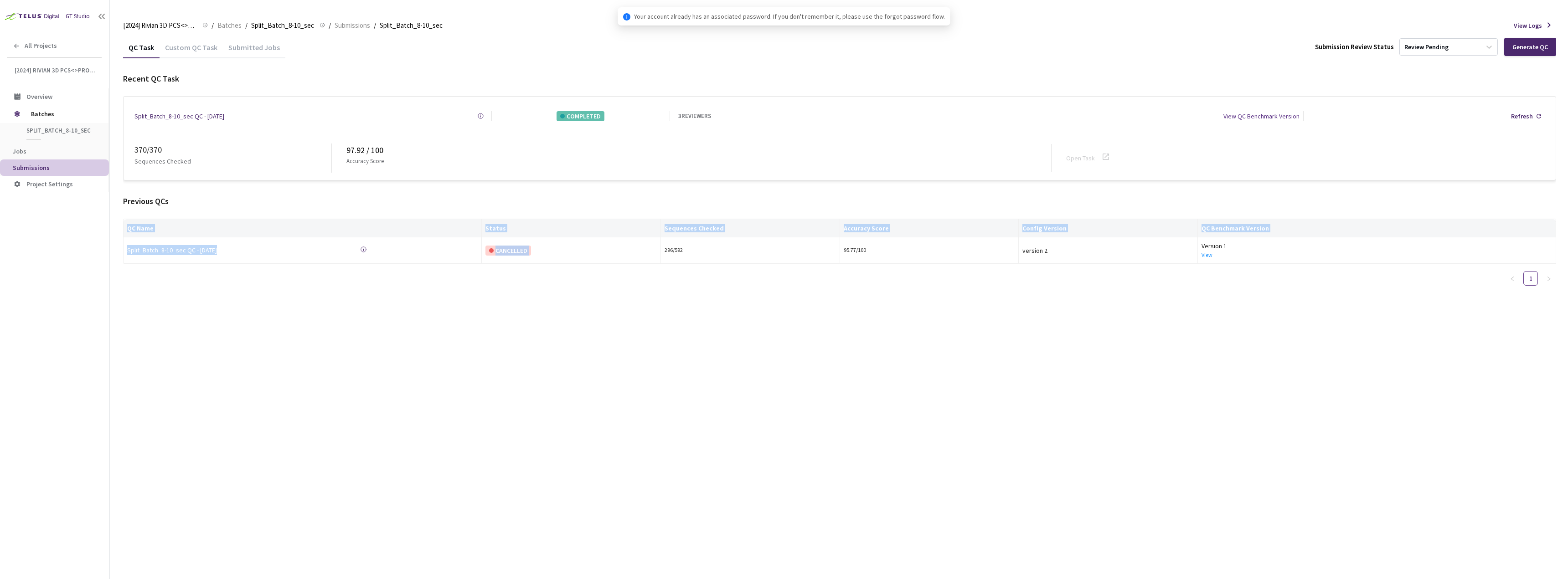
drag, startPoint x: 663, startPoint y: 252, endPoint x: 645, endPoint y: 290, distance: 42.0
click at [645, 290] on div "QC Task Custom QC Task Submitted Jobs Submission Review Status Review Pending G…" at bounding box center [839, 308] width 1433 height 543
drag, startPoint x: 644, startPoint y: 290, endPoint x: 453, endPoint y: 395, distance: 218.0
click at [611, 290] on div "QC Task Custom QC Task Submitted Jobs Submission Review Status Review Pending G…" at bounding box center [839, 308] width 1433 height 543
drag, startPoint x: 235, startPoint y: 489, endPoint x: 235, endPoint y: 493, distance: 4.0
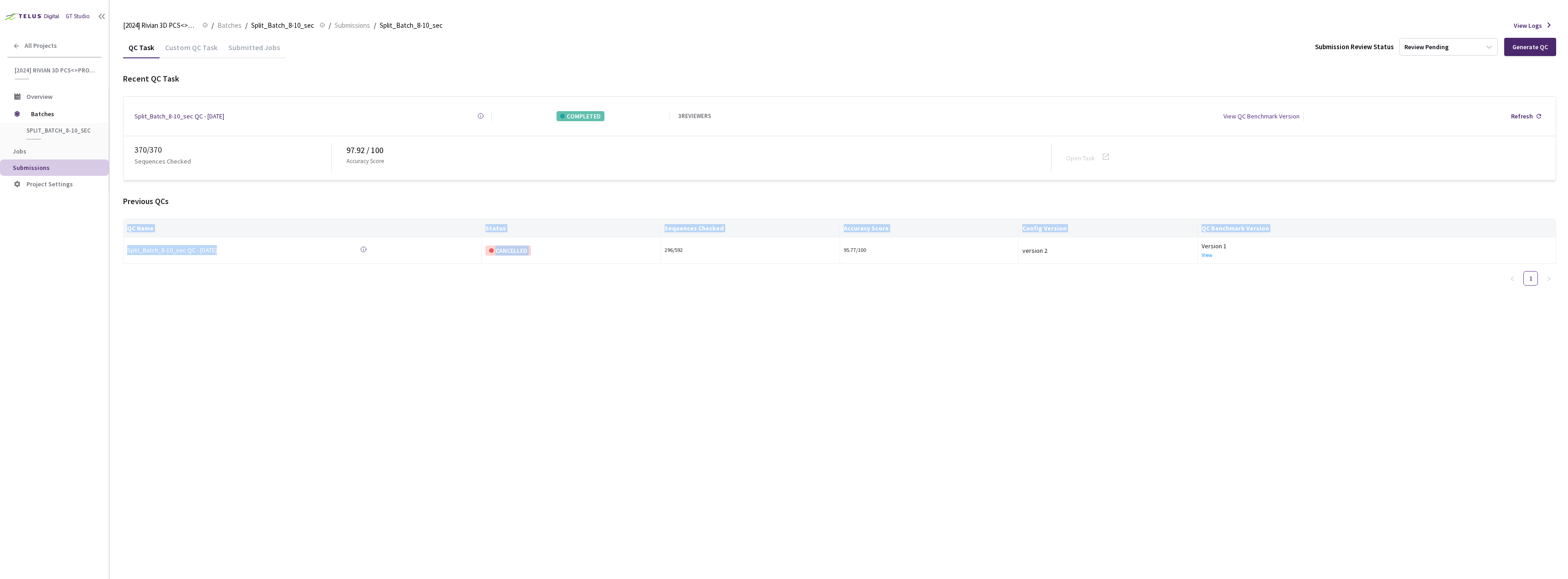
click at [235, 488] on div "QC Task Custom QC Task Submitted Jobs Submission Review Status Review Pending G…" at bounding box center [839, 308] width 1433 height 543
click at [413, 324] on div "QC Task Custom QC Task Submitted Jobs Submission Review Status Review Pending G…" at bounding box center [839, 308] width 1433 height 543
